Goal: Navigation & Orientation: Find specific page/section

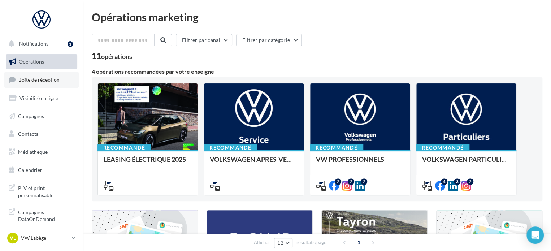
click at [60, 80] on link "Boîte de réception" at bounding box center [41, 80] width 74 height 16
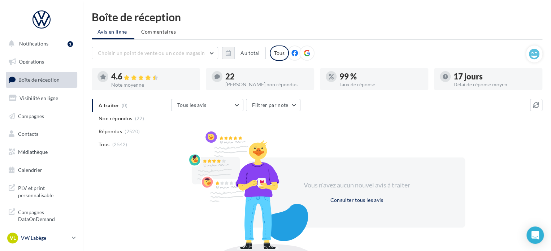
click at [39, 234] on div "VL VW Labège vw-kear-31670" at bounding box center [38, 237] width 62 height 11
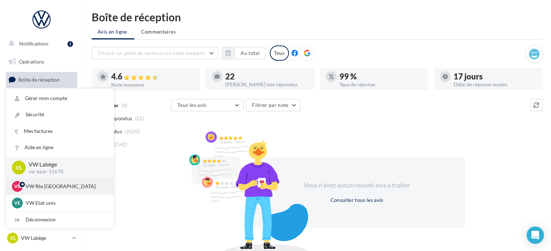
click at [45, 183] on p "VW Rte Espagne" at bounding box center [65, 186] width 79 height 7
